Goal: Find specific page/section: Find specific page/section

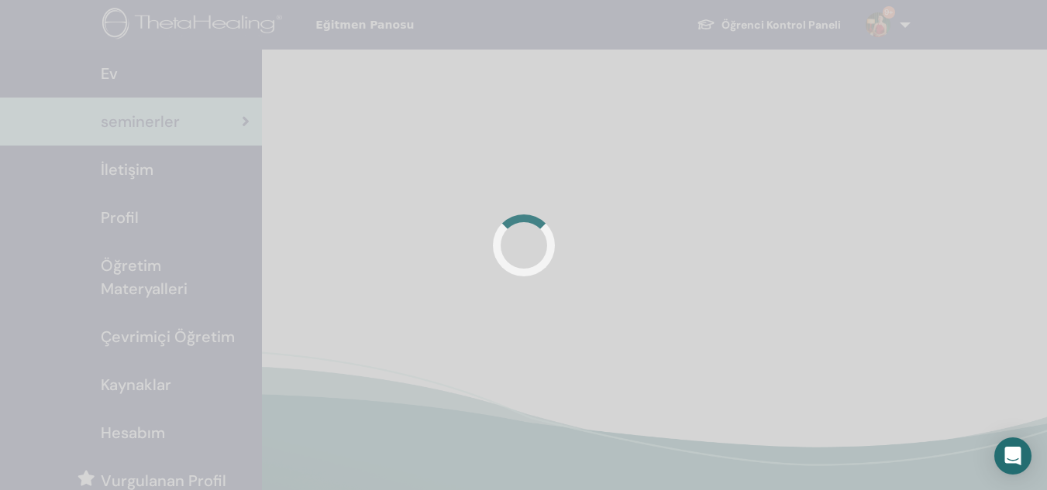
scroll to position [143, 0]
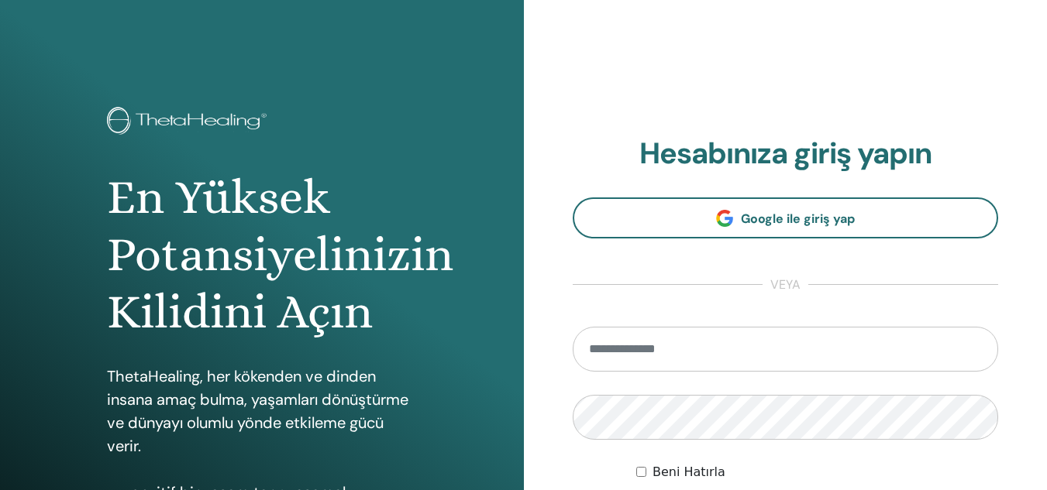
type input "**********"
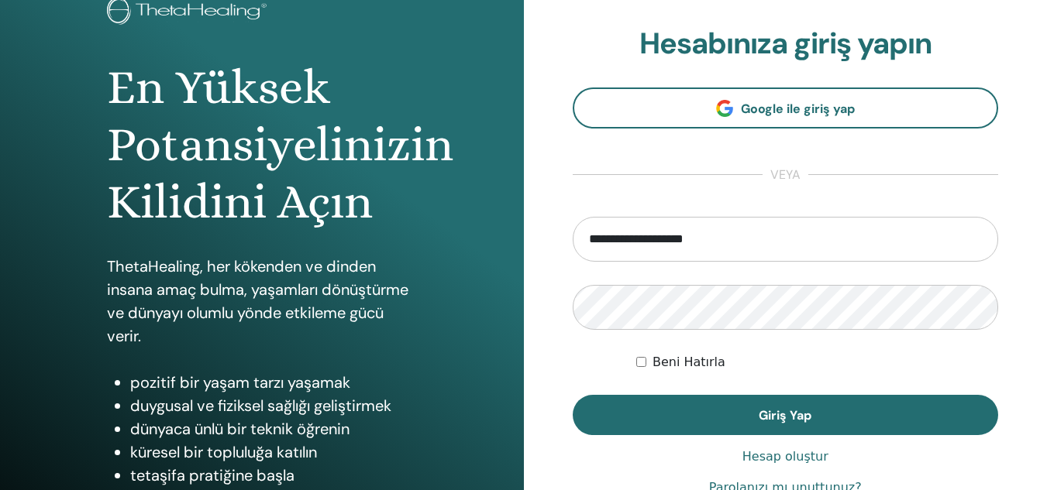
scroll to position [132, 0]
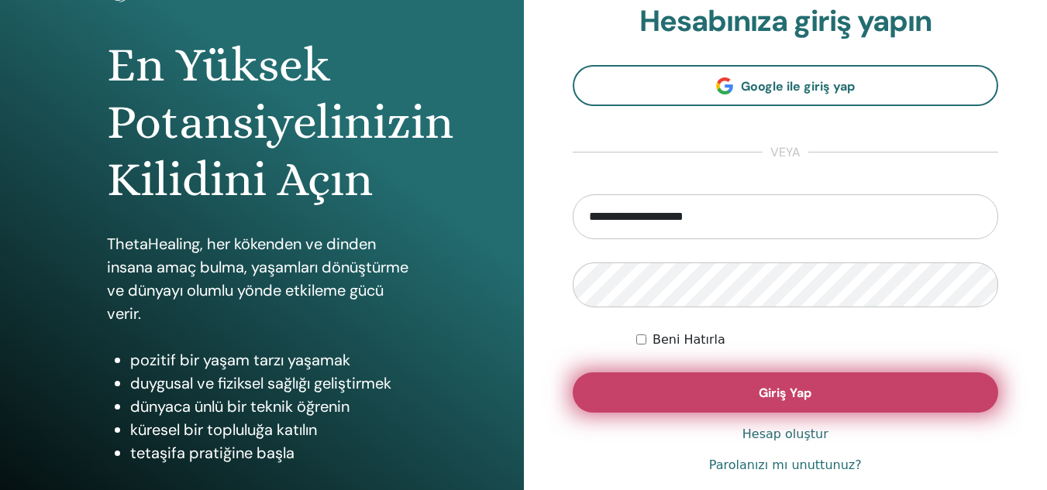
click at [848, 393] on button "Giriş Yap" at bounding box center [786, 393] width 426 height 40
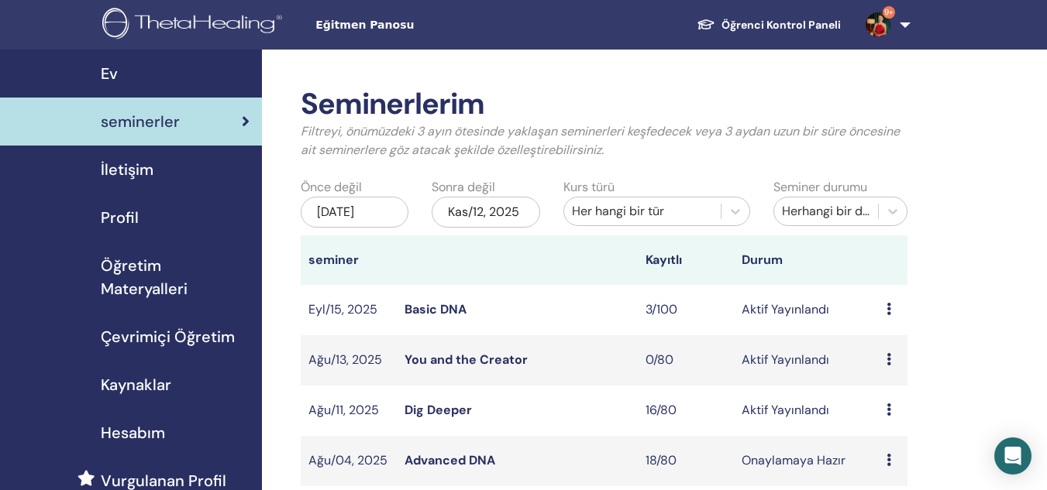
click at [433, 460] on link "Advanced DNA" at bounding box center [449, 460] width 91 height 16
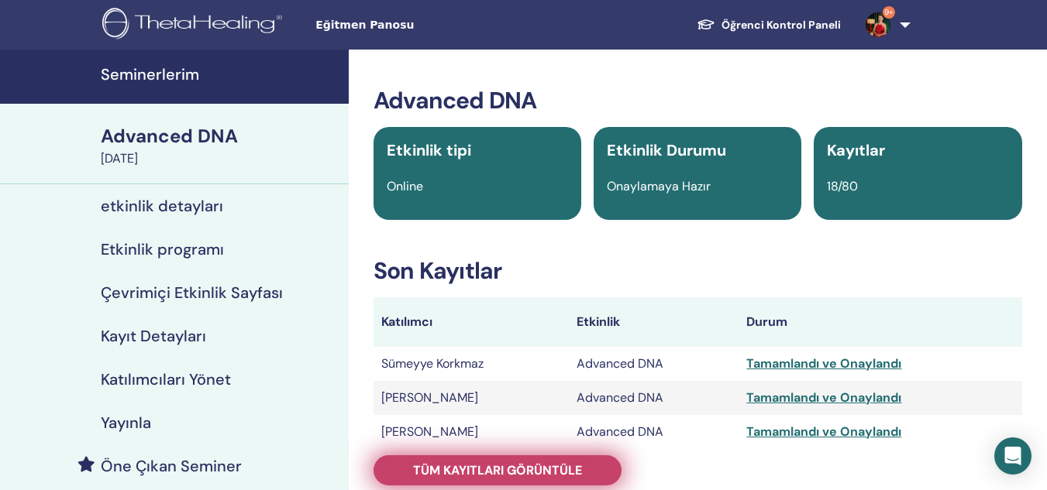
click at [483, 465] on span "Tüm kayıtları görüntüle" at bounding box center [497, 471] width 169 height 16
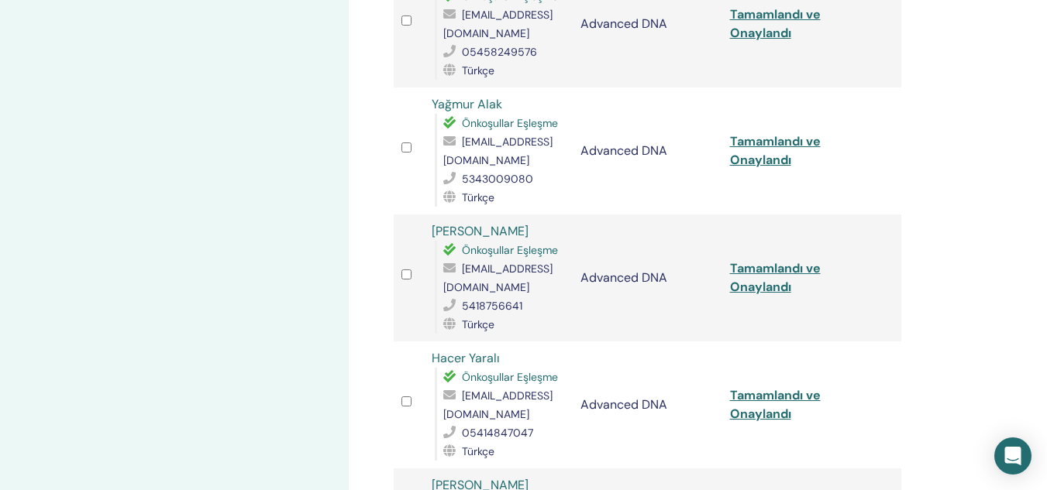
scroll to position [1188, 0]
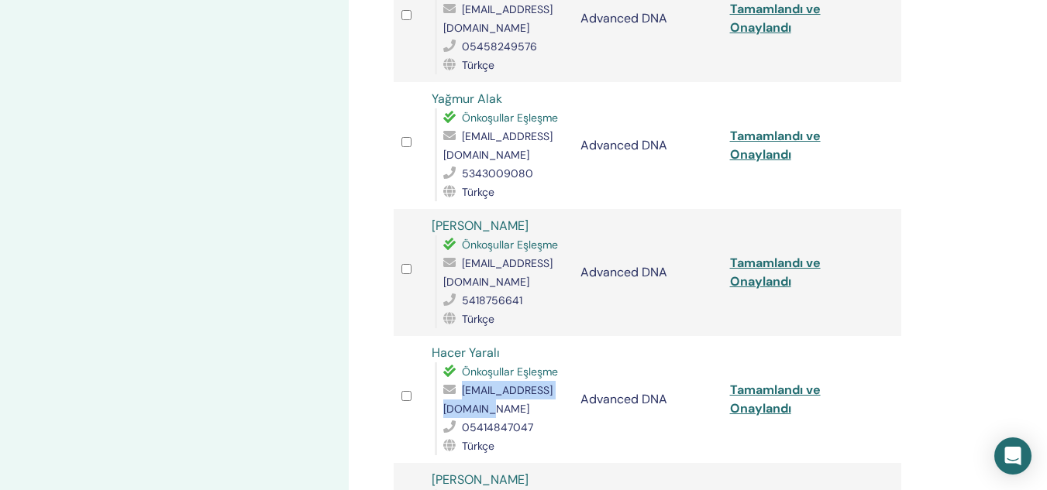
drag, startPoint x: 443, startPoint y: 372, endPoint x: 572, endPoint y: 370, distance: 128.6
click at [572, 370] on td "Hacer Yaralı Önkoşullar Eşleşme [EMAIL_ADDRESS][DOMAIN_NAME] 05414847047 Türkçe" at bounding box center [499, 399] width 150 height 127
copy span "[EMAIL_ADDRESS][DOMAIN_NAME]"
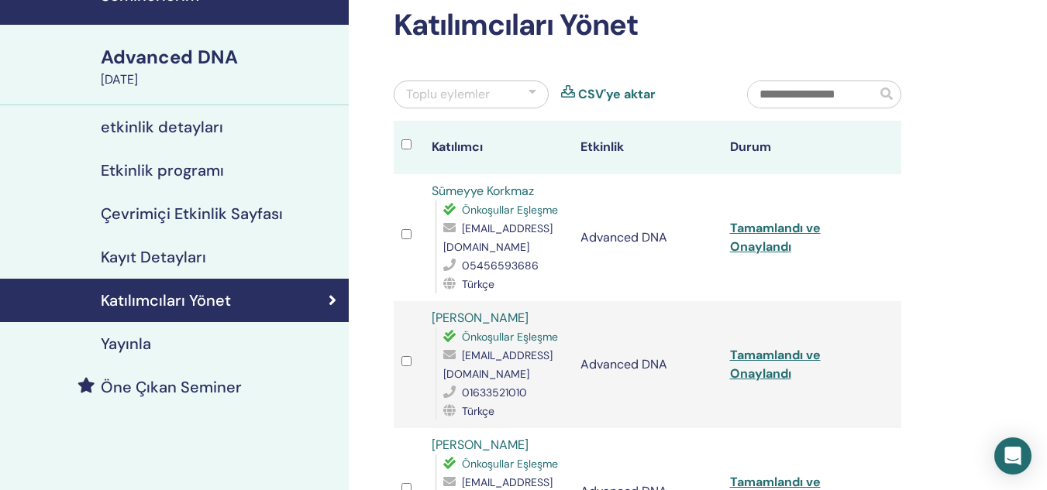
scroll to position [0, 0]
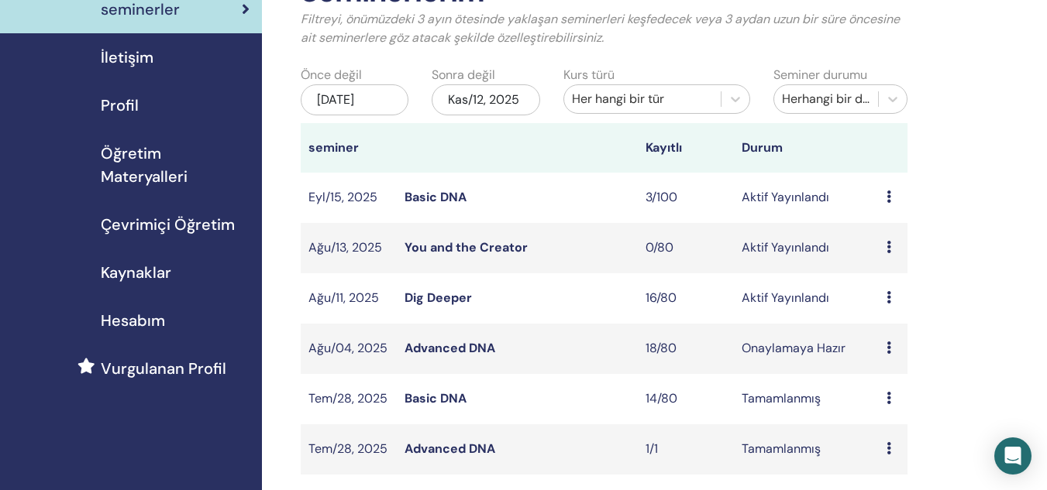
scroll to position [119, 0]
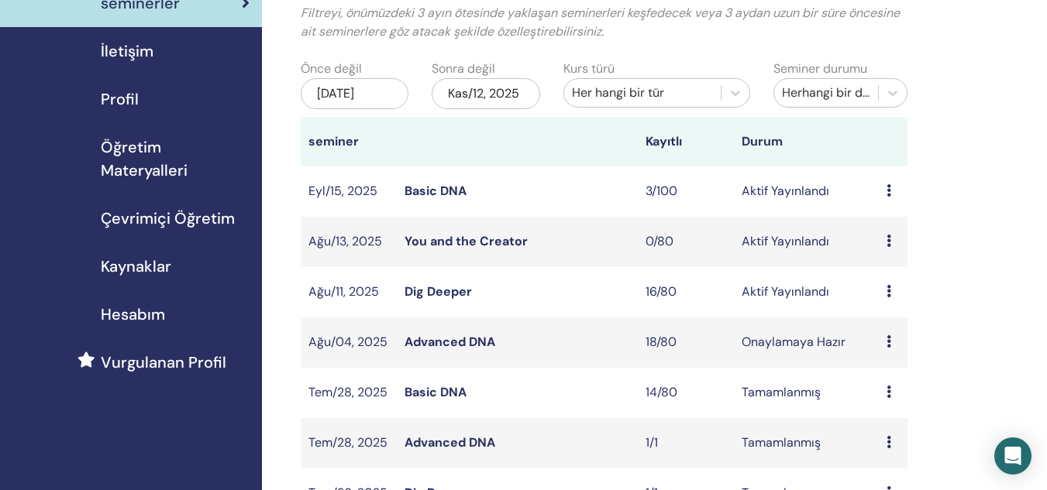
click at [425, 288] on link "Dig Deeper" at bounding box center [437, 292] width 67 height 16
